Goal: Navigation & Orientation: Go to known website

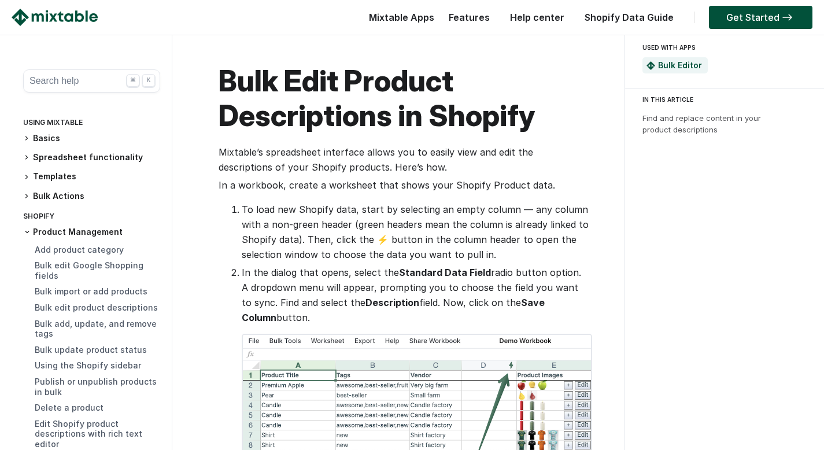
click at [88, 18] on img at bounding box center [55, 17] width 86 height 17
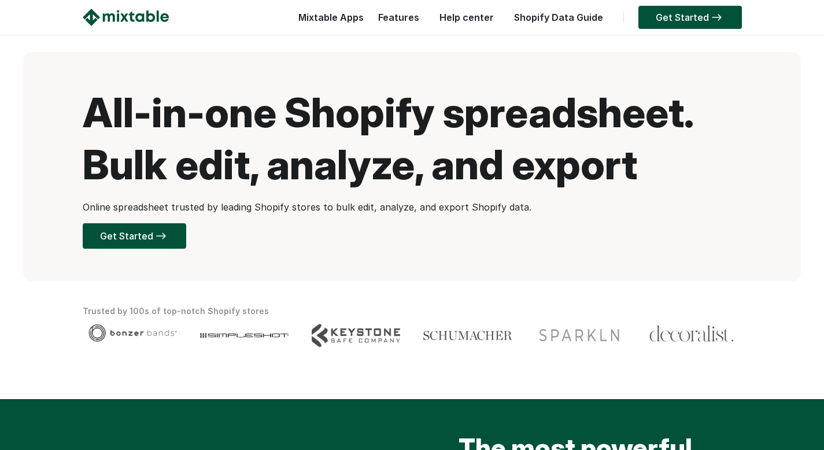
click at [154, 16] on img at bounding box center [126, 17] width 86 height 17
